Goal: Task Accomplishment & Management: Complete application form

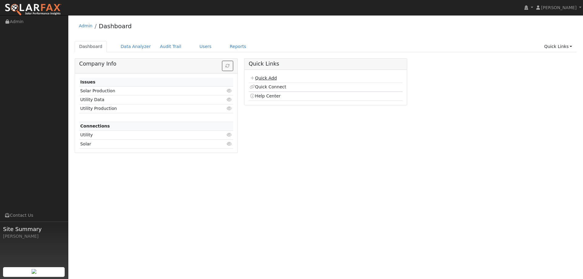
click at [274, 77] on link "Quick Add" at bounding box center [262, 78] width 27 height 5
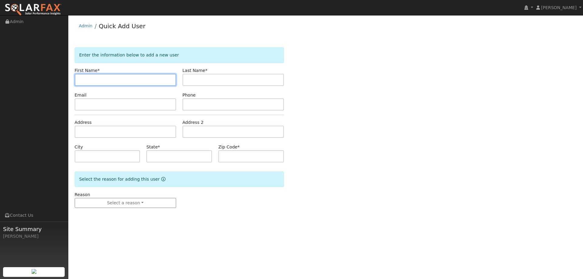
click at [170, 79] on input "text" at bounding box center [125, 80] width 101 height 12
paste input "[PERSON_NAME]"
type input "[PERSON_NAME]"
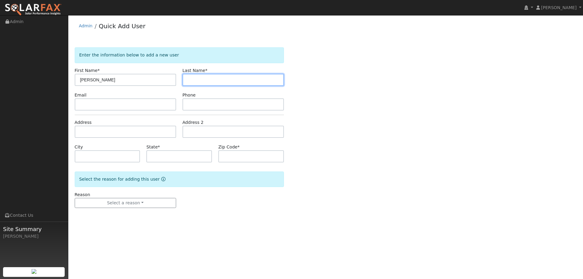
click at [237, 77] on input "text" at bounding box center [232, 80] width 101 height 12
paste input "[PERSON_NAME]"
type input "[PERSON_NAME]"
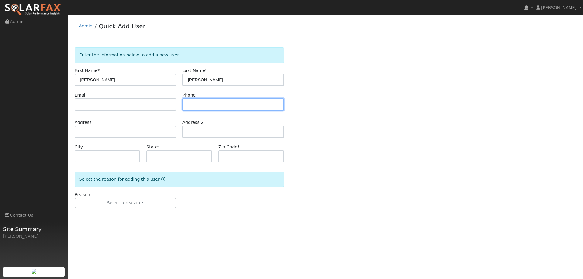
click at [231, 106] on input "text" at bounding box center [232, 104] width 101 height 12
paste input "[PHONE_NUMBER]"
type input "[PHONE_NUMBER]"
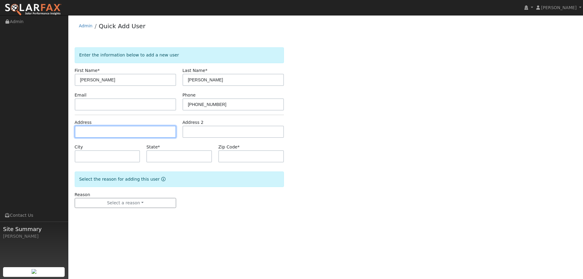
click at [153, 131] on input "text" at bounding box center [125, 132] width 101 height 12
paste input "[STREET_ADDRESS]"
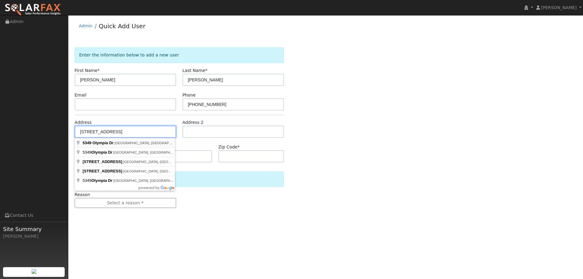
type input "[STREET_ADDRESS]"
type input "[GEOGRAPHIC_DATA]"
type input "CA"
type input "95451"
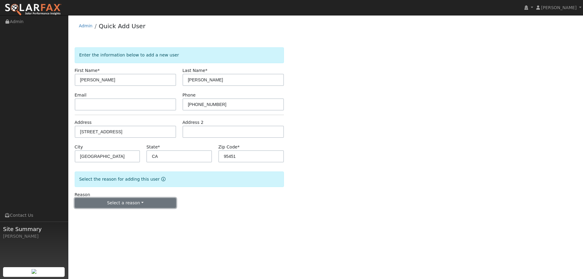
click at [102, 206] on button "Select a reason" at bounding box center [125, 203] width 101 height 10
click at [96, 214] on link "New lead" at bounding box center [108, 215] width 67 height 8
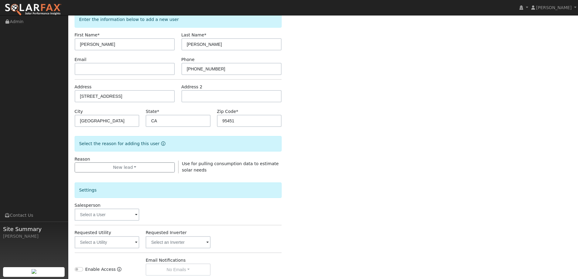
scroll to position [91, 0]
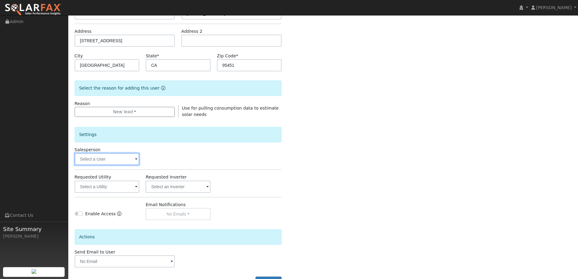
click at [110, 159] on input "text" at bounding box center [107, 159] width 65 height 12
type input "d"
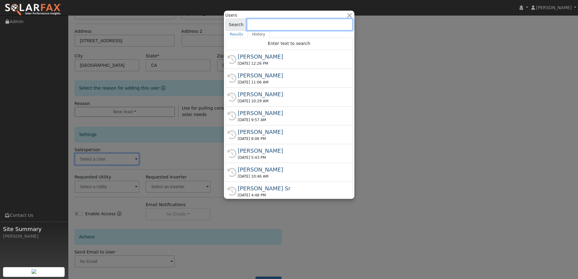
click at [300, 24] on input at bounding box center [300, 25] width 106 height 12
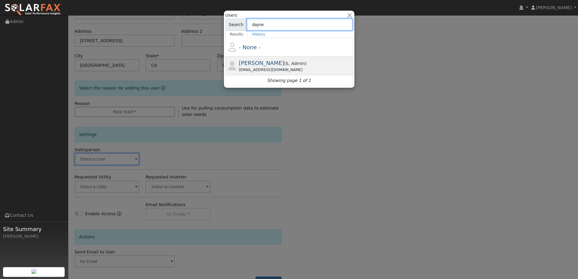
type input "dayne"
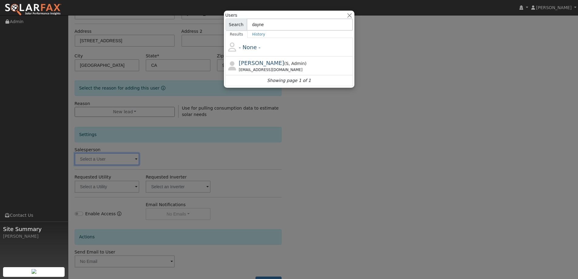
click at [304, 69] on div "dayne.litchfield@ambrosesolar.com" at bounding box center [295, 69] width 113 height 5
type input "Dayne Litchfield"
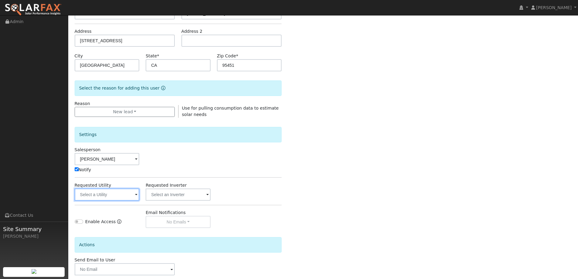
click at [98, 189] on input "text" at bounding box center [107, 194] width 65 height 12
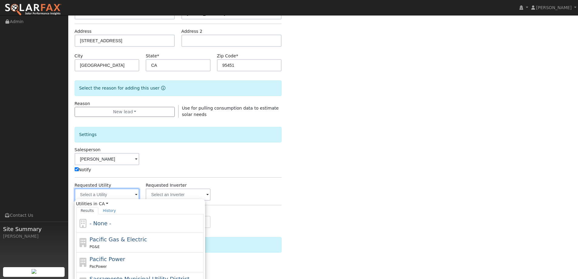
click at [98, 192] on input "text" at bounding box center [107, 194] width 65 height 12
click at [113, 246] on div "PG&E" at bounding box center [146, 246] width 113 height 6
type input "Pacific Gas & Electric"
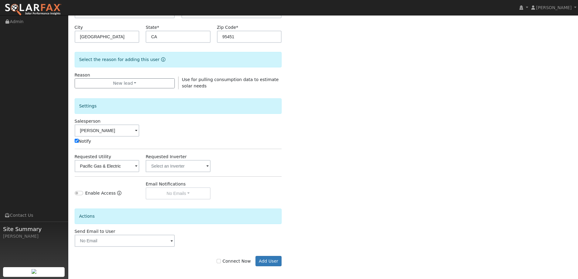
scroll to position [122, 0]
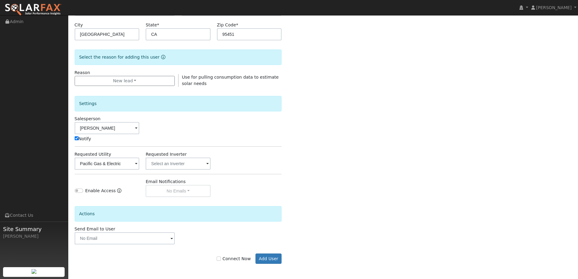
drag, startPoint x: 238, startPoint y: 257, endPoint x: 244, endPoint y: 258, distance: 5.4
click at [239, 257] on label "Connect Now" at bounding box center [234, 258] width 34 height 6
click at [221, 257] on input "Connect Now" at bounding box center [219, 258] width 4 height 4
checkbox input "true"
click at [278, 260] on button "Add User" at bounding box center [268, 258] width 26 height 10
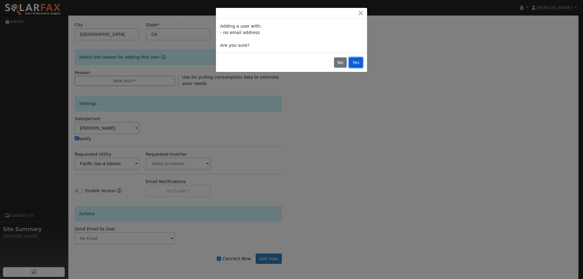
click at [355, 63] on button "Yes" at bounding box center [356, 62] width 14 height 10
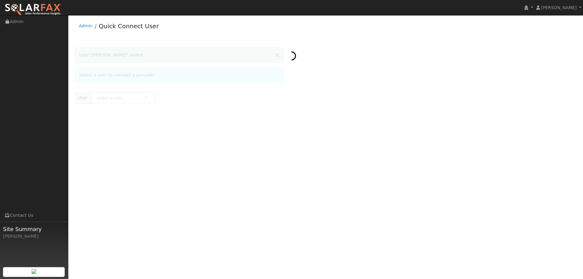
type input "[PERSON_NAME]"
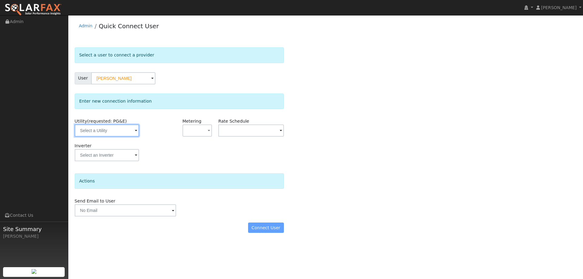
click at [84, 129] on input "text" at bounding box center [107, 130] width 64 height 12
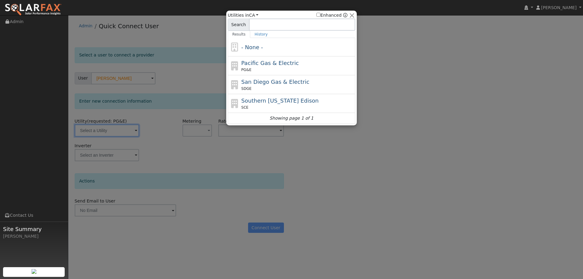
click at [287, 70] on div "PG&E" at bounding box center [297, 69] width 113 height 5
type input "PG&E"
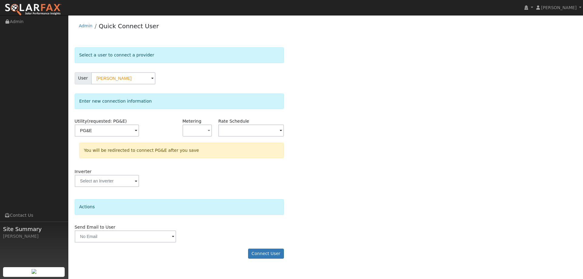
drag, startPoint x: 390, startPoint y: 178, endPoint x: 374, endPoint y: 205, distance: 31.2
click at [390, 178] on div "Select a user to connect a provider User Herberto Alonso Account Default Accoun…" at bounding box center [326, 155] width 502 height 217
click at [283, 251] on button "Connect User" at bounding box center [266, 254] width 36 height 10
